Goal: Transaction & Acquisition: Download file/media

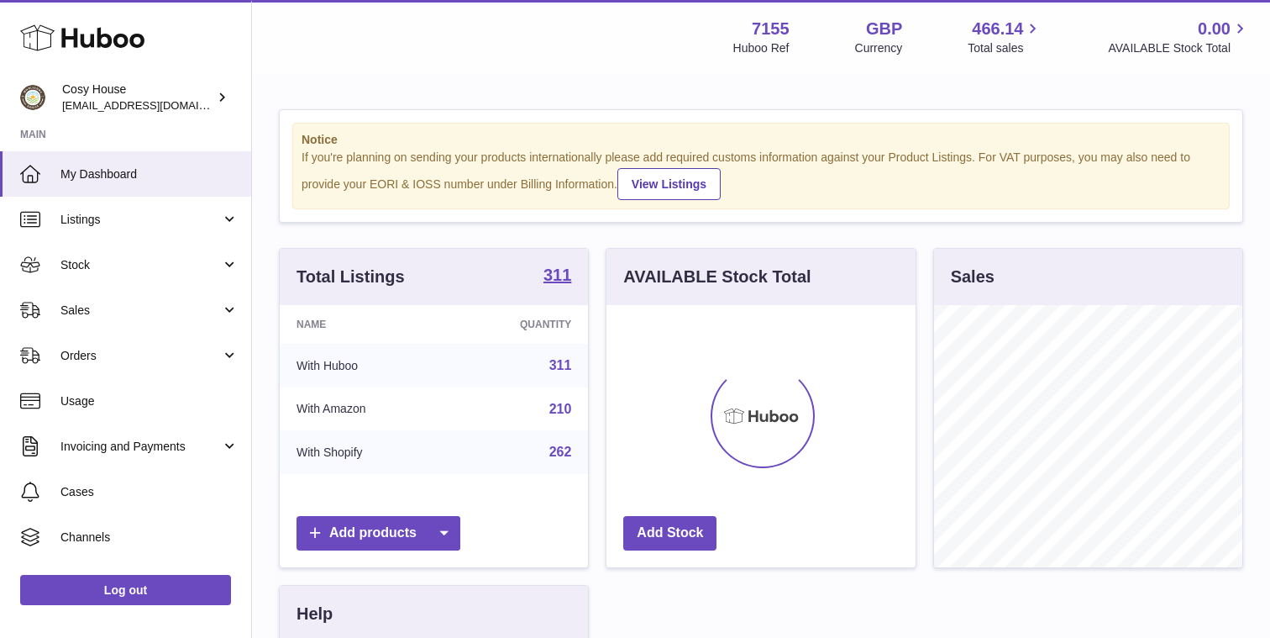
scroll to position [262, 308]
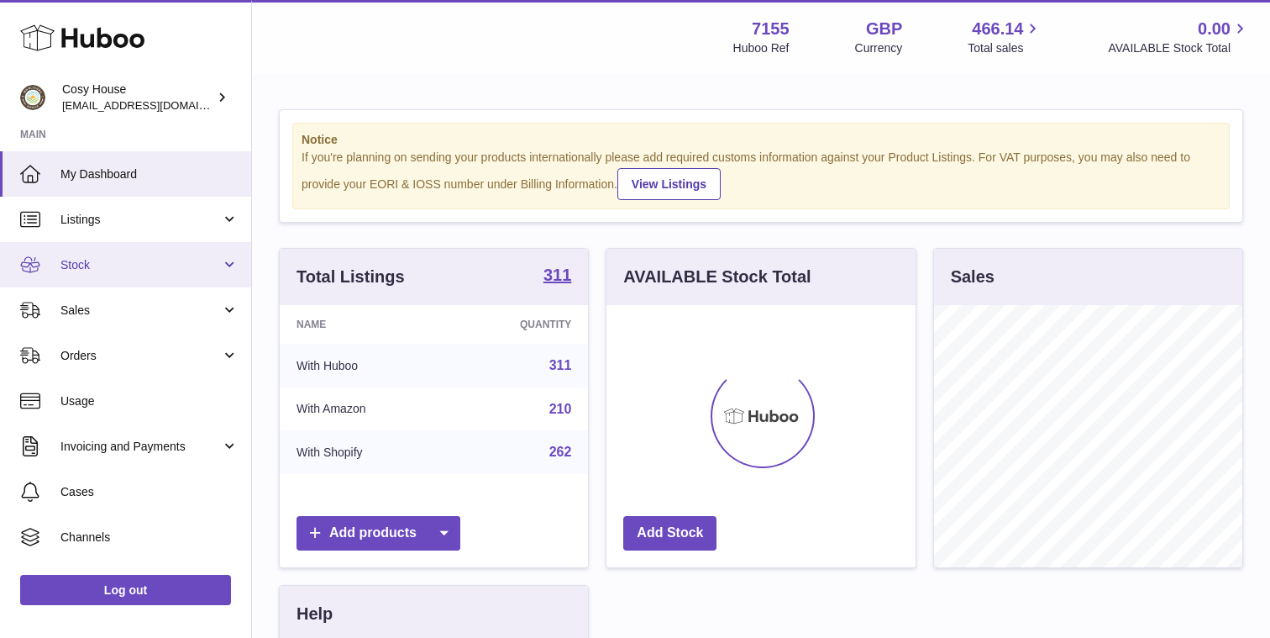
click at [224, 272] on link "Stock" at bounding box center [125, 264] width 251 height 45
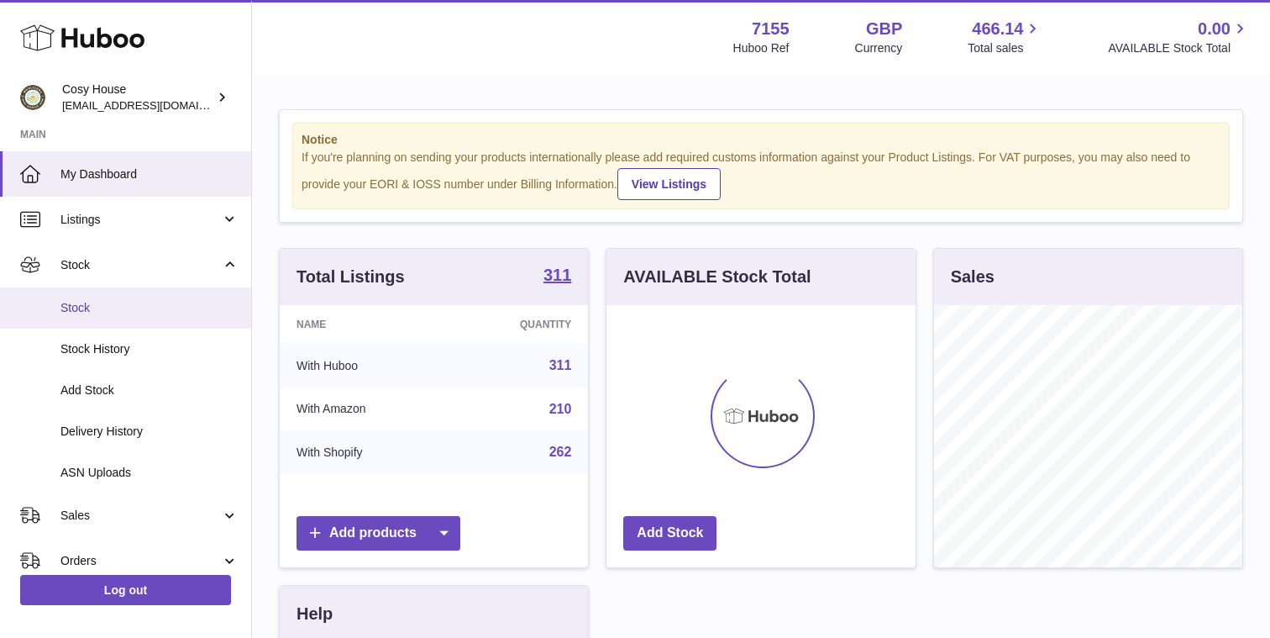
click at [181, 316] on link "Stock" at bounding box center [125, 307] width 251 height 41
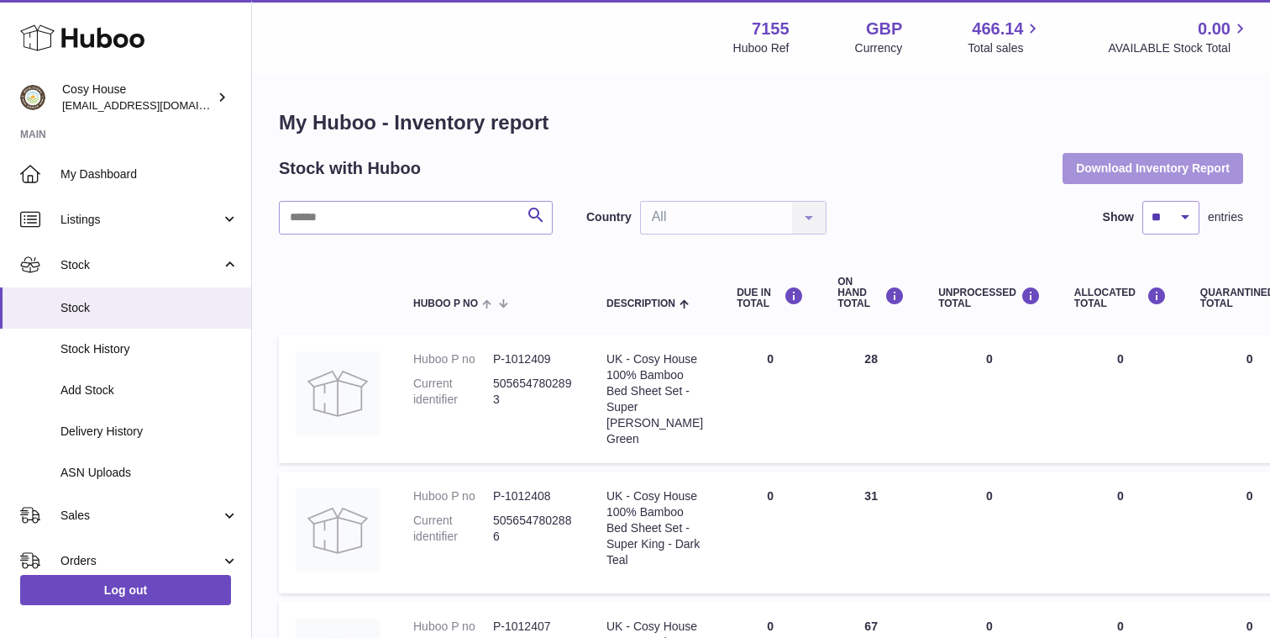
click at [1087, 171] on button "Download Inventory Report" at bounding box center [1153, 168] width 181 height 30
